Goal: Navigation & Orientation: Find specific page/section

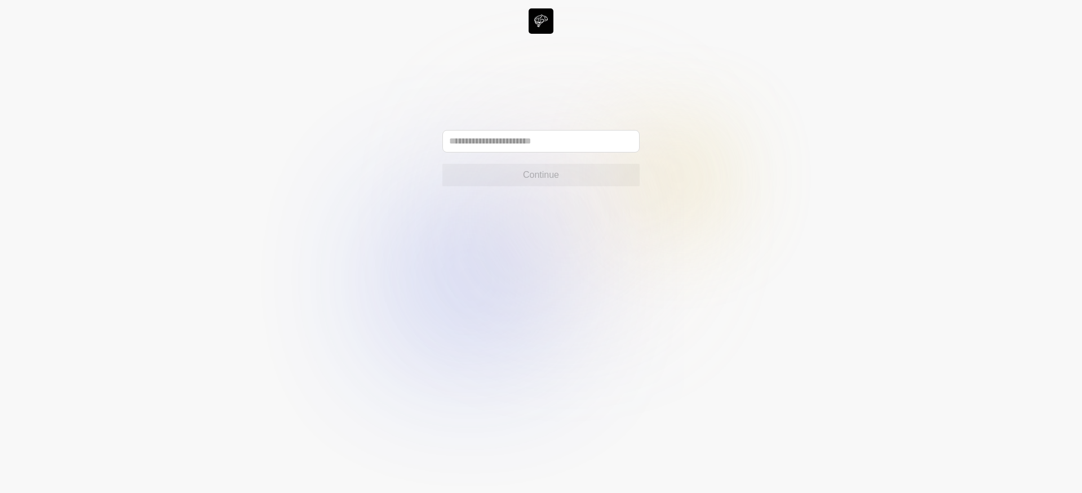
click at [538, 149] on input "text" at bounding box center [540, 141] width 197 height 23
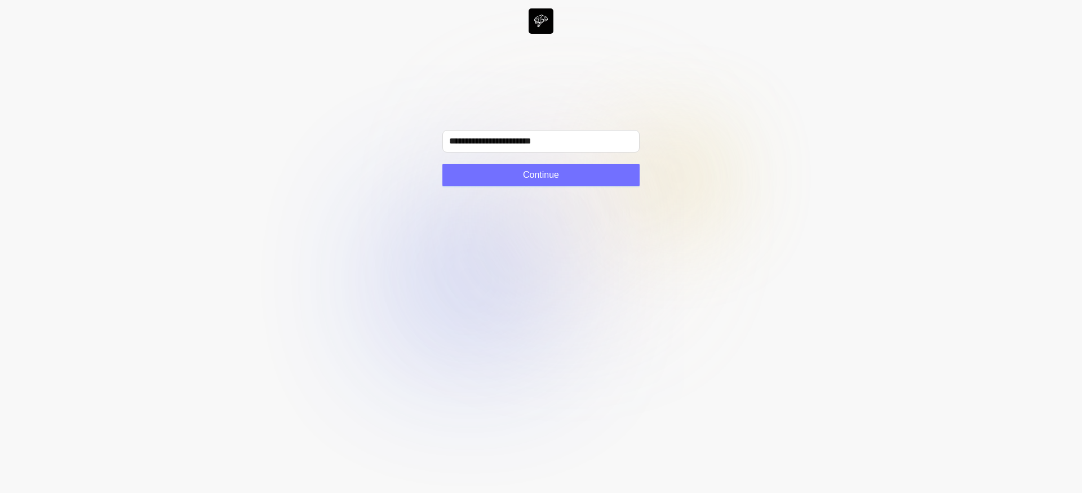
drag, startPoint x: 502, startPoint y: 181, endPoint x: 526, endPoint y: 158, distance: 33.1
click at [524, 159] on div "**********" at bounding box center [540, 158] width 197 height 56
click at [538, 141] on input "**********" at bounding box center [540, 141] width 197 height 23
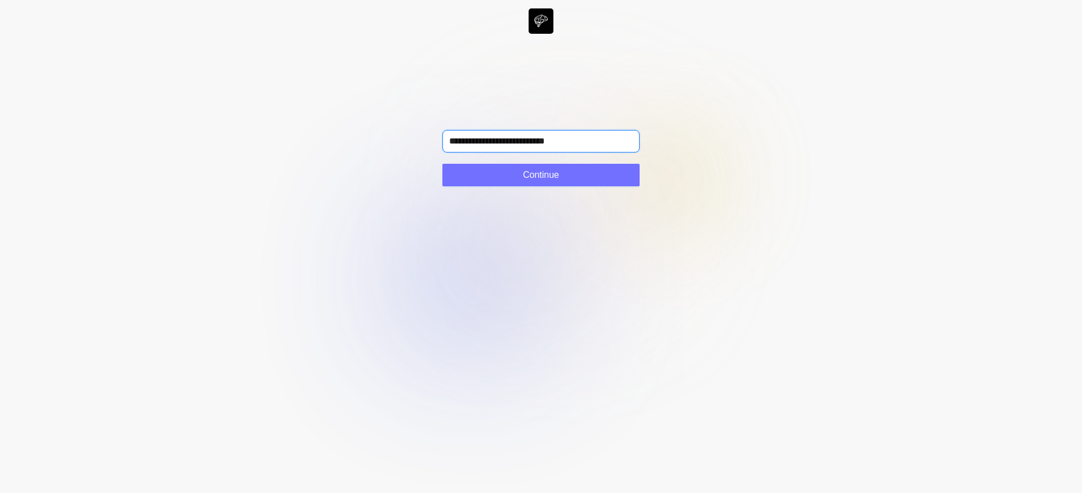
type input "**********"
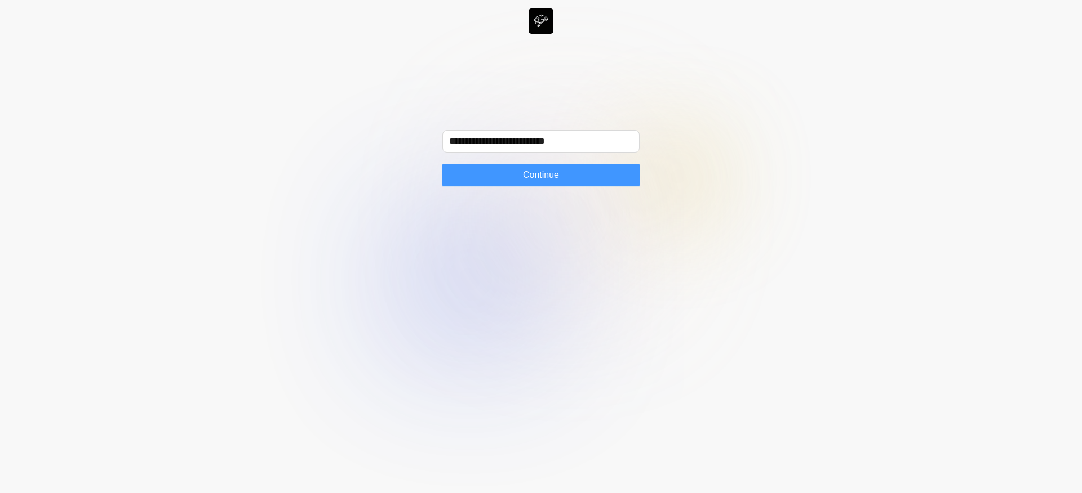
click at [597, 167] on button "Continue" at bounding box center [540, 175] width 197 height 23
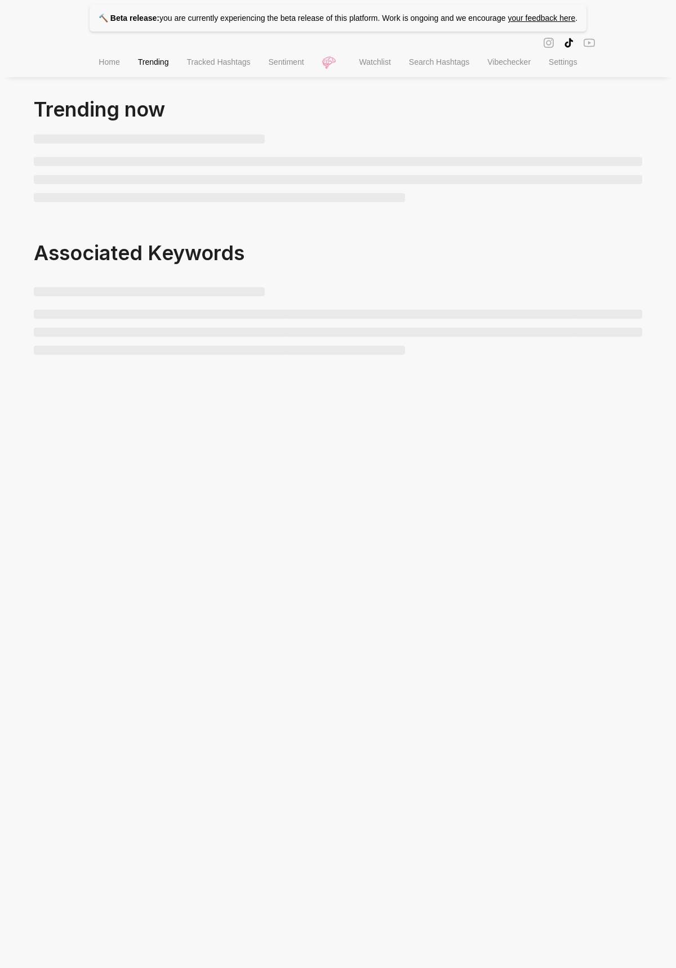
click at [214, 246] on span "Associated Keywords" at bounding box center [139, 253] width 211 height 25
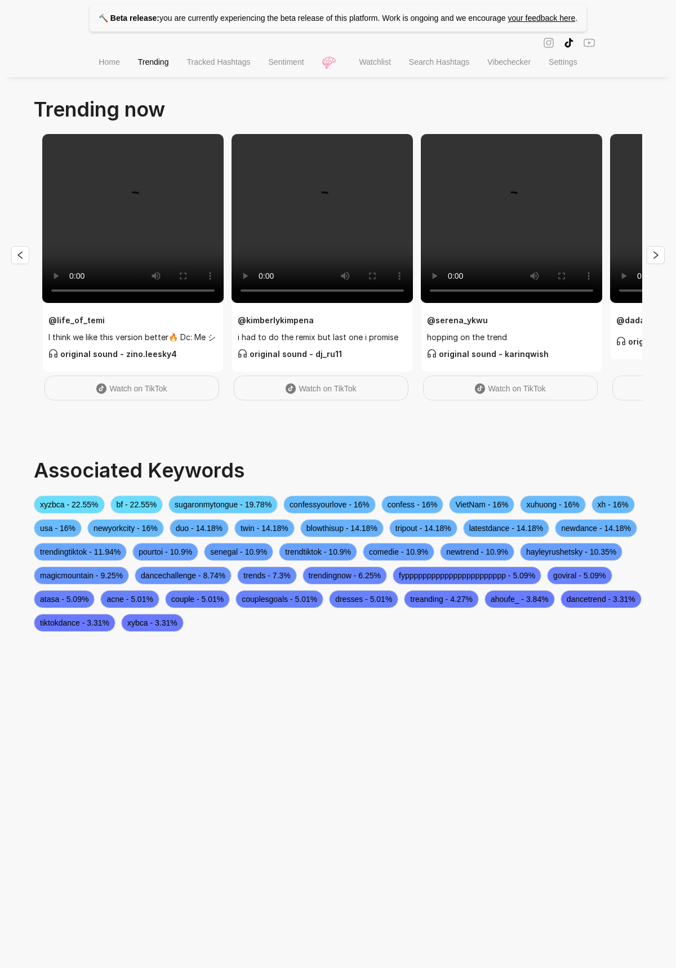
click at [296, 71] on li "Sentiment" at bounding box center [287, 63] width 54 height 29
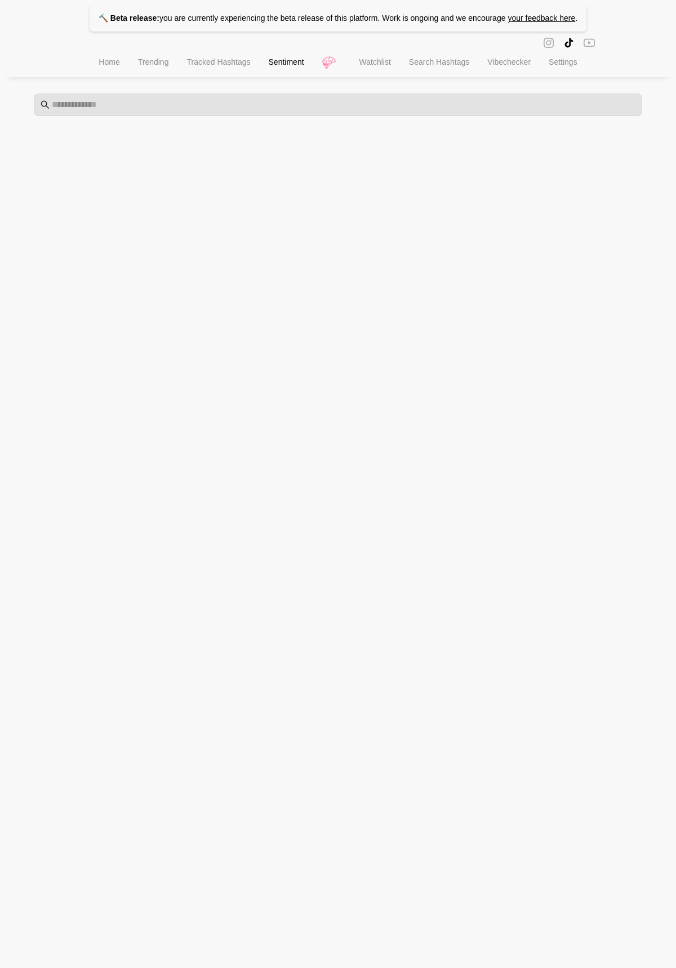
click at [384, 64] on span "Watchlist" at bounding box center [375, 61] width 32 height 9
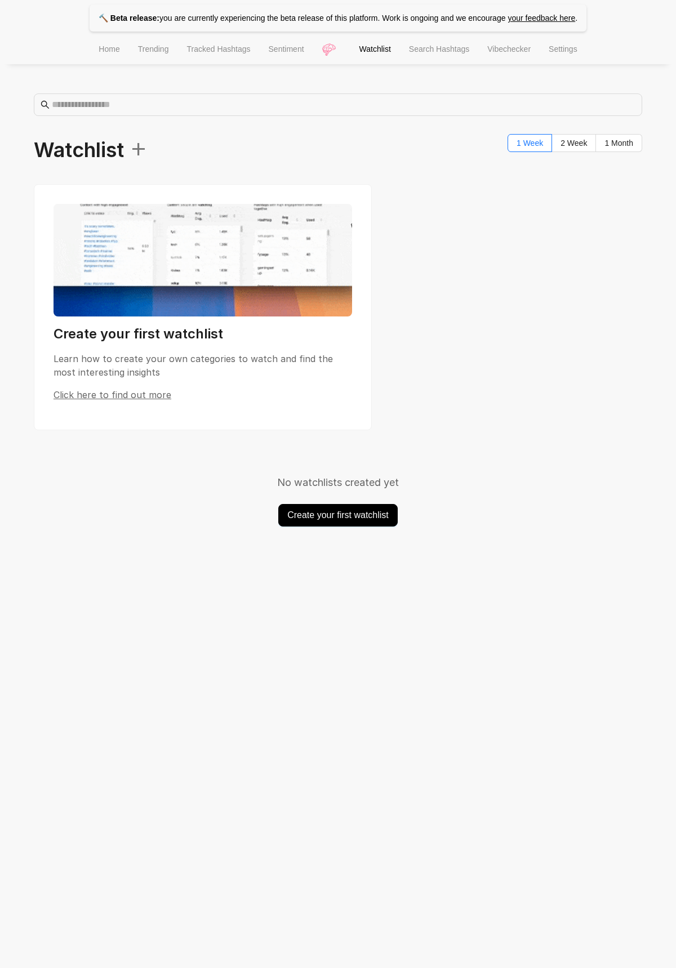
click at [438, 50] on span "Search Hashtags" at bounding box center [439, 49] width 60 height 9
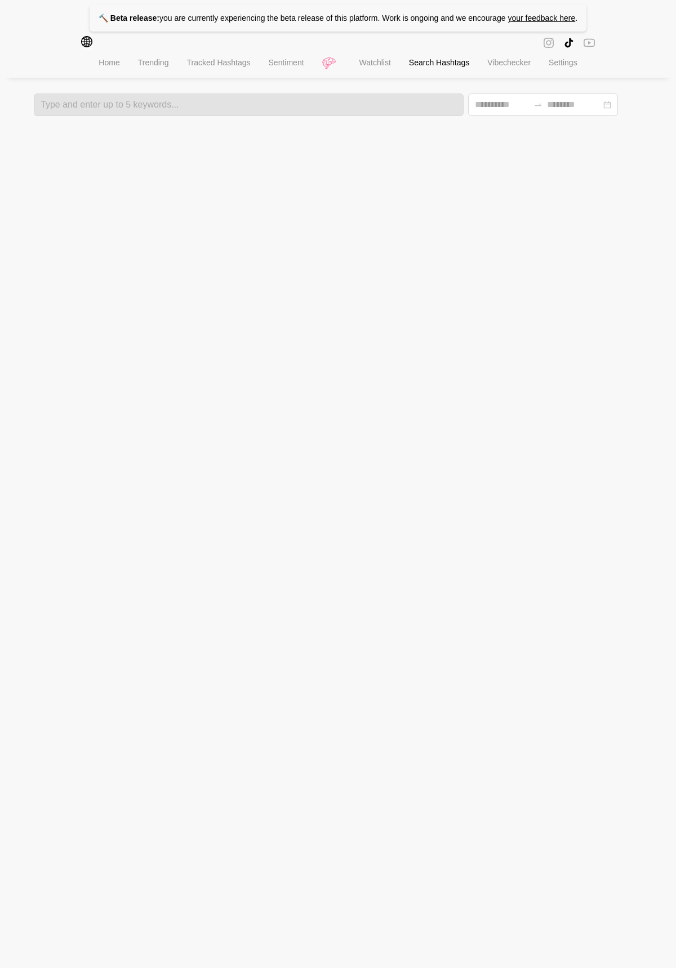
click at [198, 67] on span "Tracked Hashtags" at bounding box center [218, 62] width 64 height 9
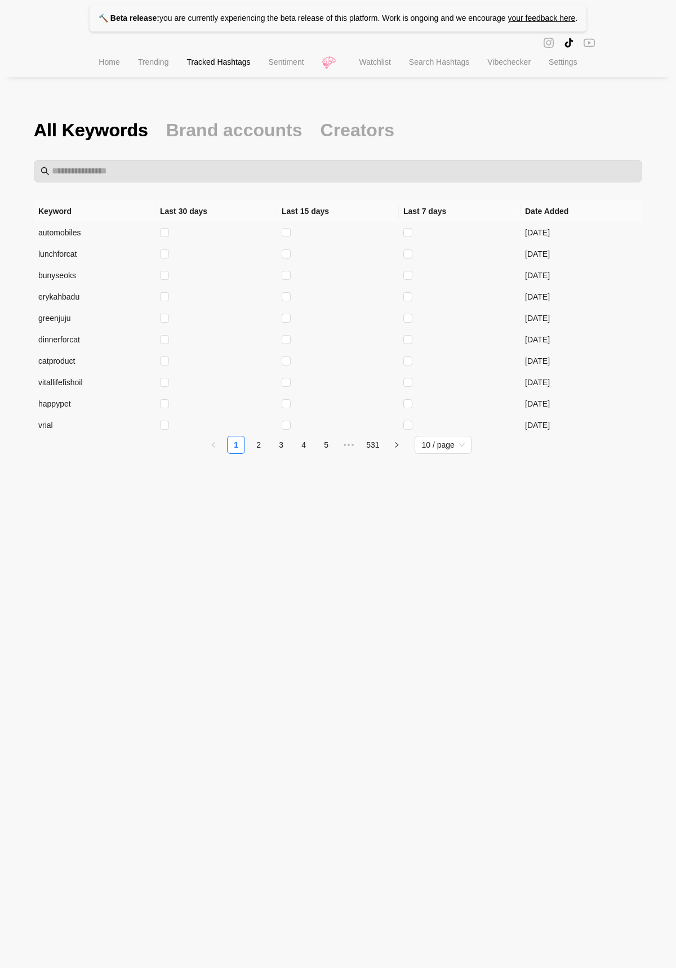
click at [521, 65] on span "Vibechecker" at bounding box center [508, 61] width 43 height 9
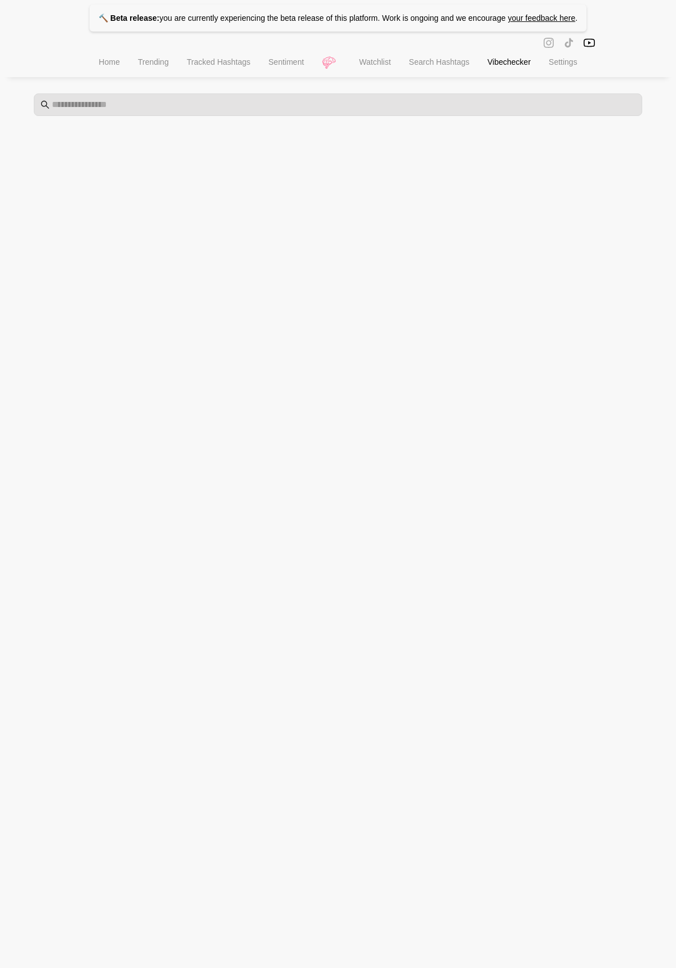
click at [207, 66] on span "Tracked Hashtags" at bounding box center [218, 61] width 64 height 9
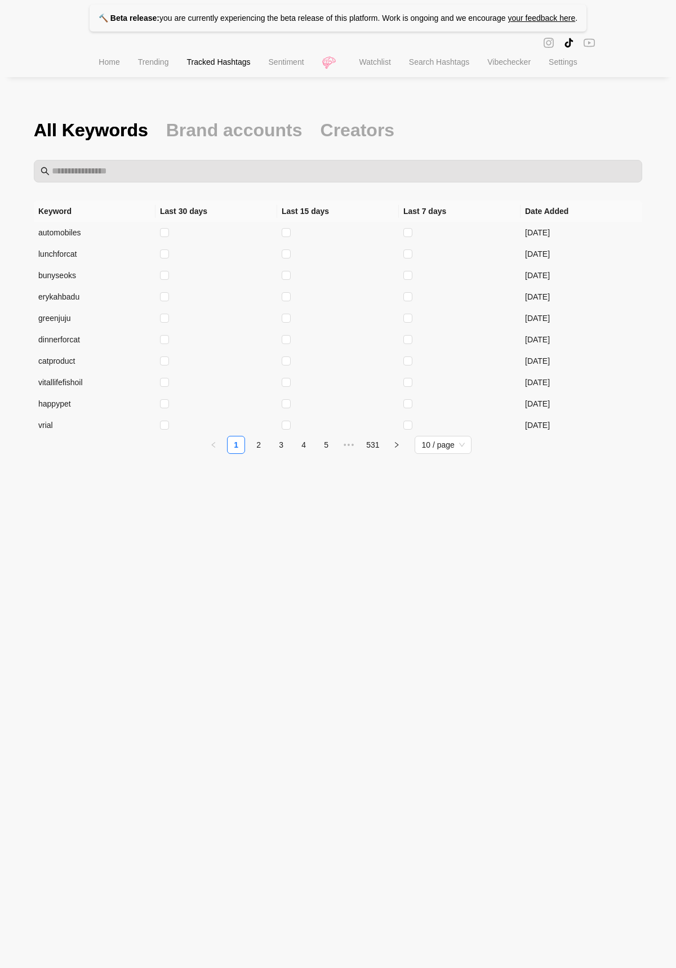
click at [105, 66] on span "Home" at bounding box center [109, 61] width 21 height 9
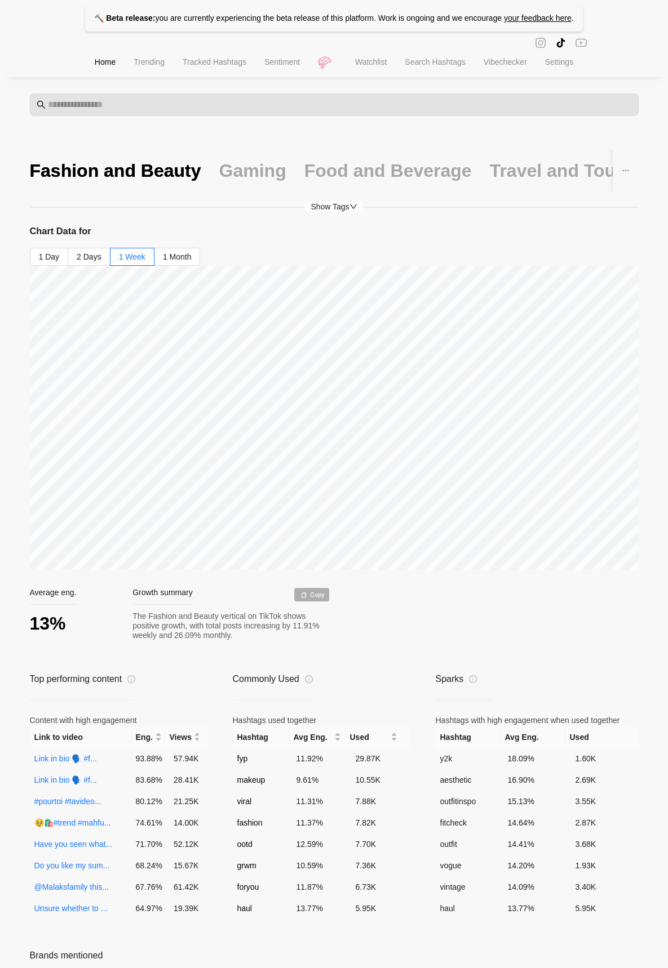
click at [176, 66] on li "Tracked Hashtags" at bounding box center [215, 63] width 82 height 29
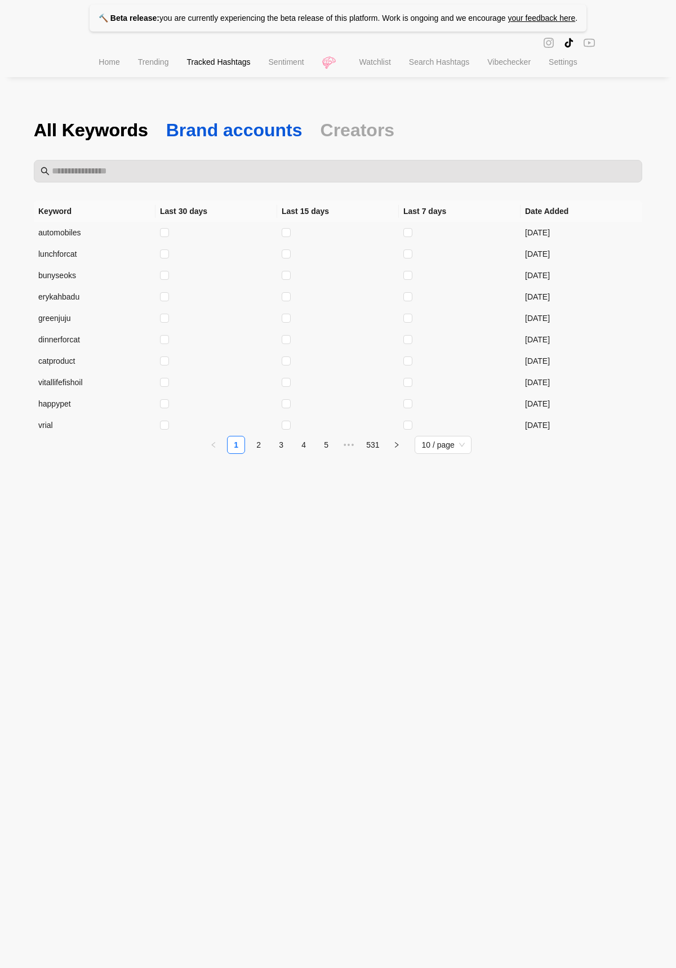
click at [224, 127] on span "Brand accounts" at bounding box center [234, 130] width 136 height 24
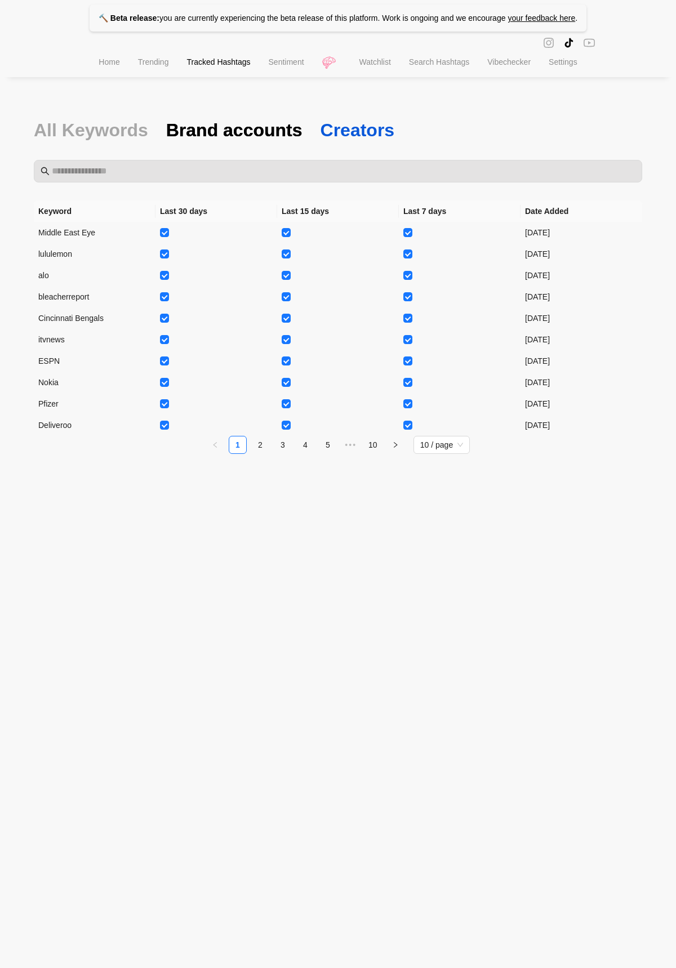
click at [364, 129] on span "Creators" at bounding box center [358, 130] width 74 height 24
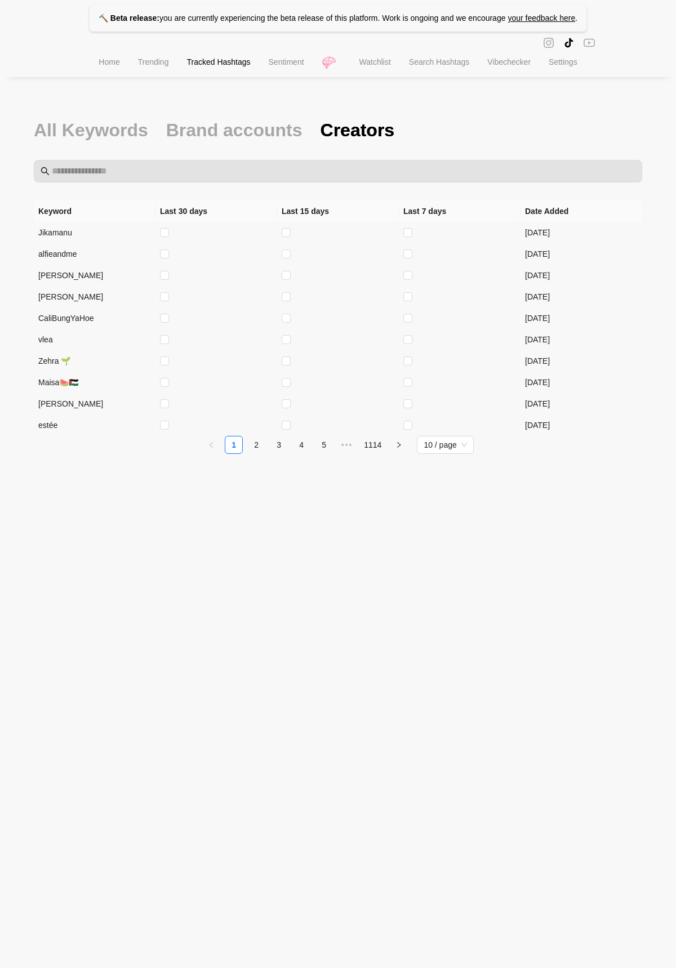
click at [113, 71] on li "Home" at bounding box center [109, 63] width 39 height 29
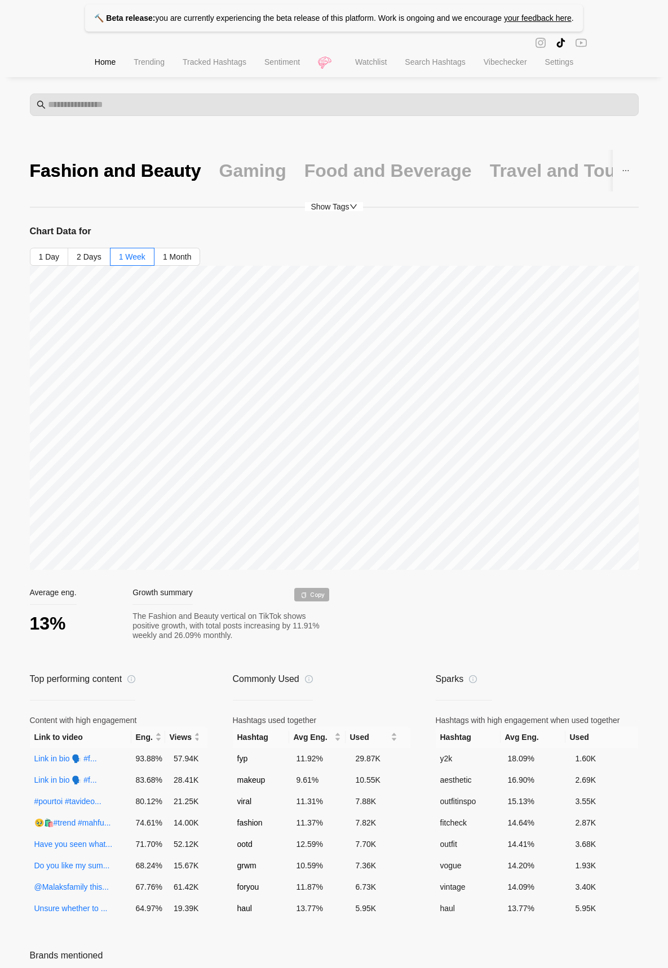
click at [239, 174] on div "Gaming" at bounding box center [252, 171] width 67 height 24
